Goal: Task Accomplishment & Management: Manage account settings

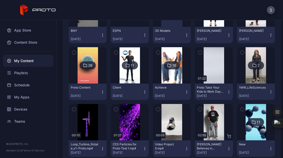
scroll to position [19, 0]
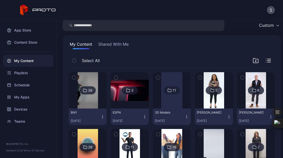
click at [267, 62] on icon "button" at bounding box center [268, 62] width 3 height 0
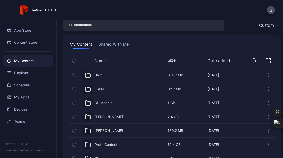
click at [266, 62] on icon "button" at bounding box center [268, 60] width 5 height 5
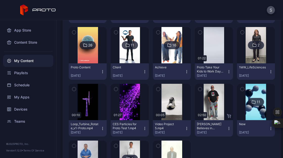
scroll to position [171, 0]
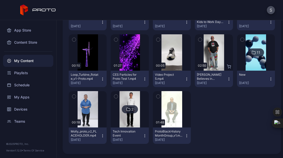
click at [143, 138] on icon "button" at bounding box center [145, 136] width 4 height 4
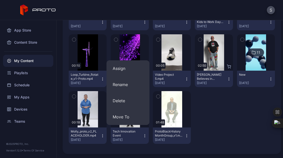
click at [230, 131] on div "38 BNY [DATE] 3 ESPN [DATE] 11 3D Models [DATE] 5 [PERSON_NAME] [DATE] 6 [PERSO…" at bounding box center [172, 33] width 206 height 232
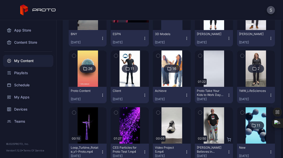
scroll to position [95, 0]
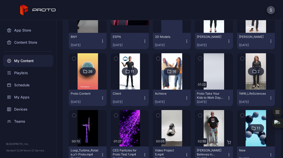
click at [171, 82] on img at bounding box center [172, 71] width 20 height 36
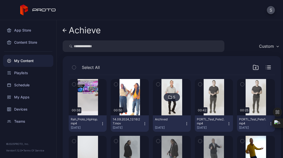
click at [64, 30] on icon at bounding box center [65, 30] width 4 height 4
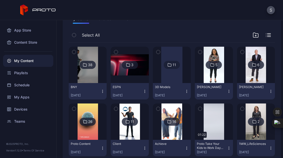
scroll to position [44, 0]
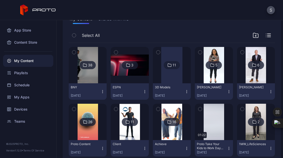
click at [257, 76] on img at bounding box center [256, 65] width 20 height 36
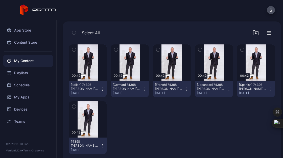
scroll to position [45, 0]
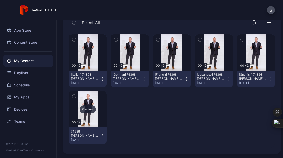
click at [94, 115] on div "Preview" at bounding box center [88, 109] width 38 height 36
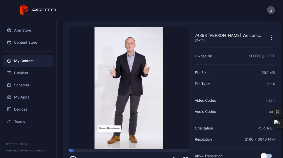
scroll to position [25, 0]
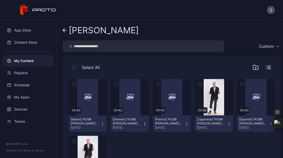
scroll to position [45, 0]
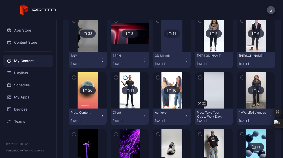
scroll to position [101, 0]
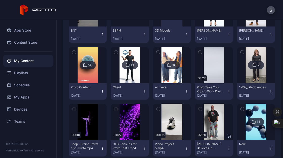
click at [174, 73] on img at bounding box center [172, 65] width 20 height 36
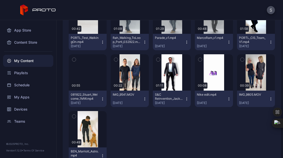
scroll to position [158, 0]
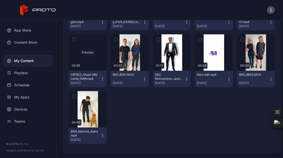
click at [99, 58] on div "Preview" at bounding box center [88, 52] width 38 height 36
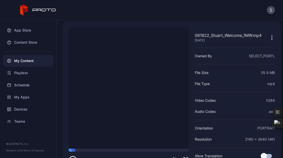
scroll to position [25, 0]
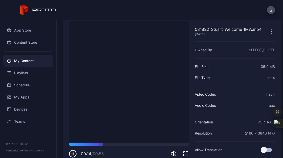
click at [269, 29] on icon "button" at bounding box center [272, 32] width 6 height 6
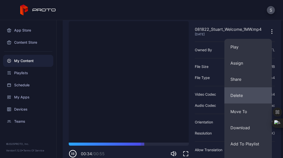
click at [241, 97] on button "Delete" at bounding box center [248, 95] width 48 height 16
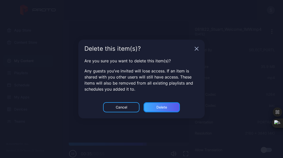
click at [165, 105] on div "Delete" at bounding box center [162, 107] width 36 height 10
